Goal: Navigation & Orientation: Find specific page/section

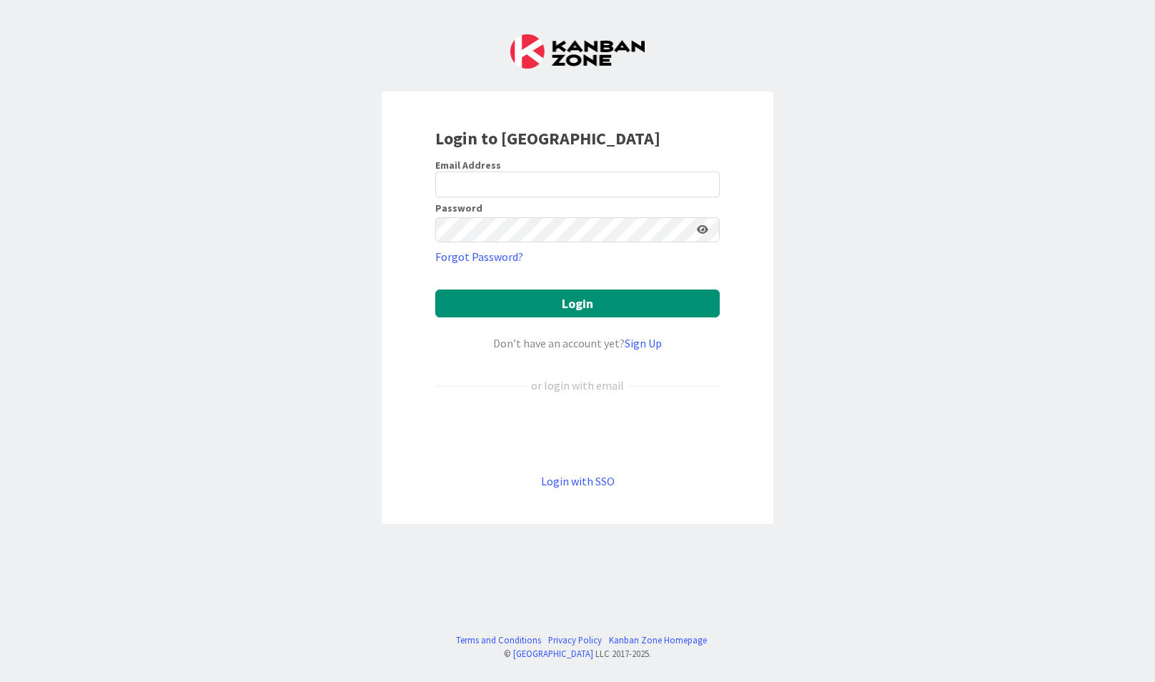
click at [798, 432] on div "Login to [GEOGRAPHIC_DATA] Email Address Password Forgot Password? Login Don’t …" at bounding box center [577, 341] width 1155 height 682
click at [481, 194] on input "email" at bounding box center [577, 184] width 284 height 26
type input "[EMAIL_ADDRESS][DOMAIN_NAME]"
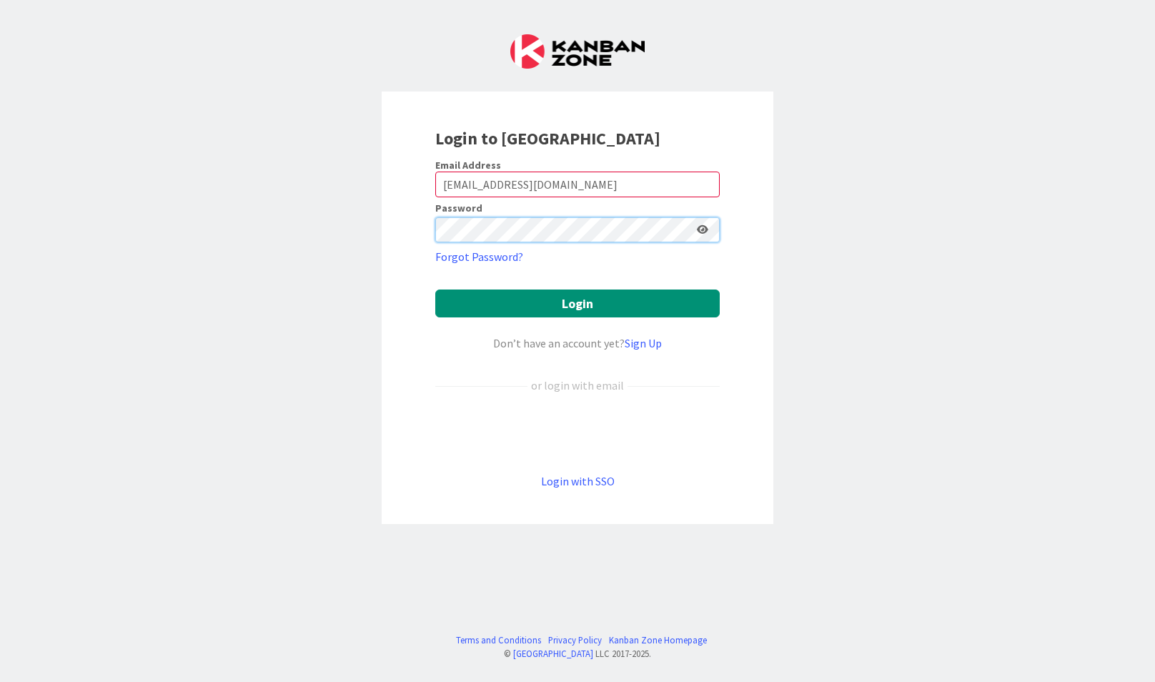
click at [435, 289] on button "Login" at bounding box center [577, 303] width 284 height 28
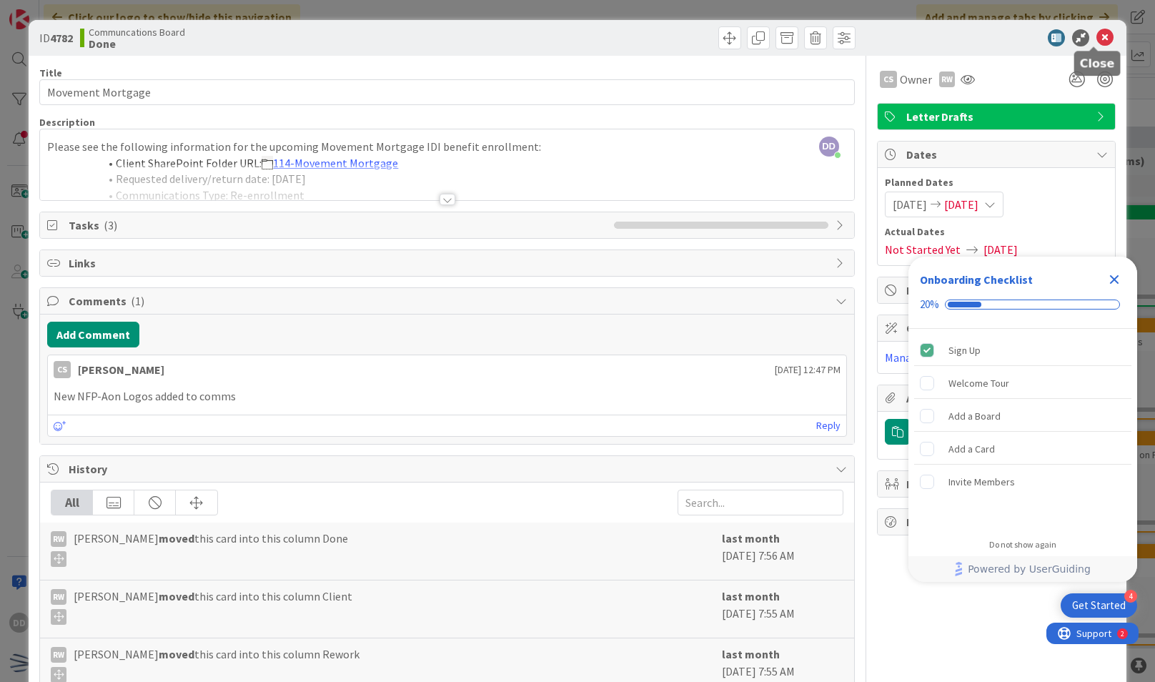
click at [1096, 34] on icon at bounding box center [1104, 37] width 17 height 17
